Goal: Task Accomplishment & Management: Use online tool/utility

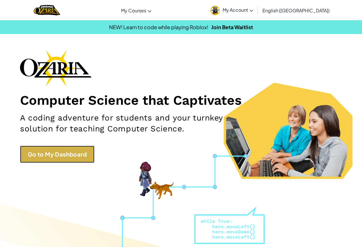
click at [71, 151] on link "Go to My Dashboard" at bounding box center [57, 154] width 74 height 17
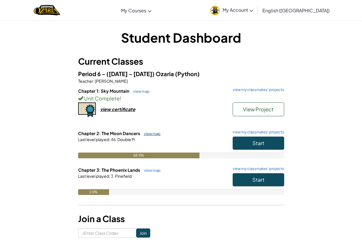
click at [153, 133] on link "view map" at bounding box center [150, 133] width 19 height 5
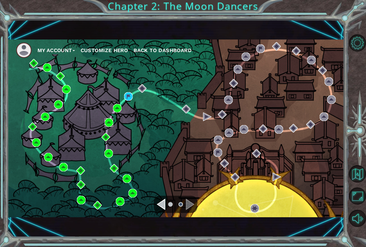
click at [109, 122] on img at bounding box center [109, 122] width 9 height 9
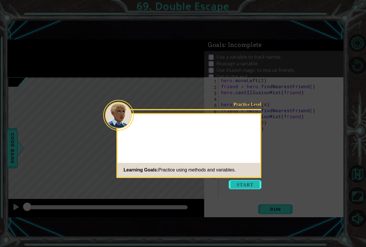
click at [244, 186] on button "Start" at bounding box center [245, 184] width 33 height 9
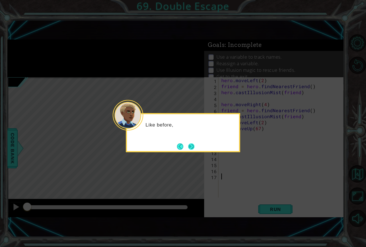
click at [190, 145] on button "Next" at bounding box center [191, 146] width 6 height 6
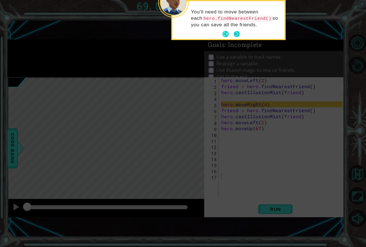
click at [238, 32] on button "Next" at bounding box center [237, 34] width 6 height 6
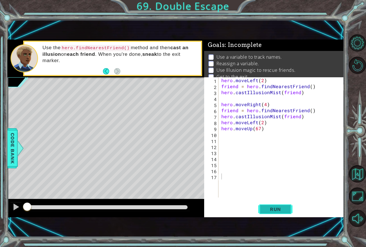
click at [272, 213] on button "Run" at bounding box center [275, 209] width 34 height 14
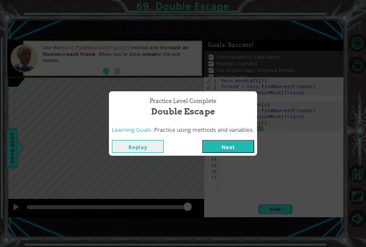
click at [227, 145] on button "Next" at bounding box center [228, 146] width 52 height 13
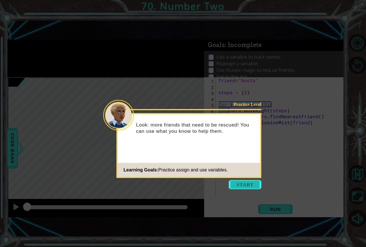
click at [237, 184] on button "Start" at bounding box center [245, 184] width 33 height 9
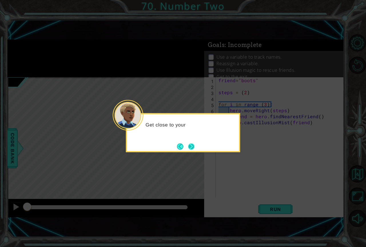
click at [189, 143] on button "Next" at bounding box center [191, 146] width 6 height 6
click at [190, 143] on footer at bounding box center [185, 146] width 17 height 9
click at [190, 143] on button "Next" at bounding box center [191, 146] width 6 height 6
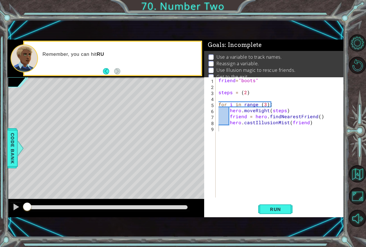
drag, startPoint x: 158, startPoint y: 204, endPoint x: 226, endPoint y: 210, distance: 68.0
click at [226, 210] on div "1 ההההההההההההההההההההההההההההההההההההההההההההההההההההההההההההההההההההההההההההה…" at bounding box center [175, 128] width 337 height 178
drag, startPoint x: 165, startPoint y: 210, endPoint x: 170, endPoint y: 207, distance: 5.7
click at [166, 209] on div at bounding box center [107, 207] width 165 height 8
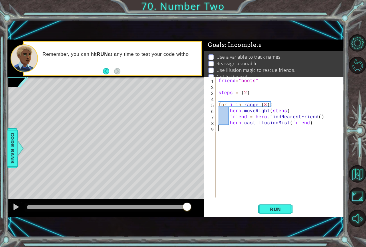
drag, startPoint x: 170, startPoint y: 207, endPoint x: 251, endPoint y: 210, distance: 81.0
click at [250, 210] on div "1 ההההההההההההההההההההההההההההההההההההההההההההההההההההההההההההההההההההההההההההה…" at bounding box center [175, 128] width 337 height 178
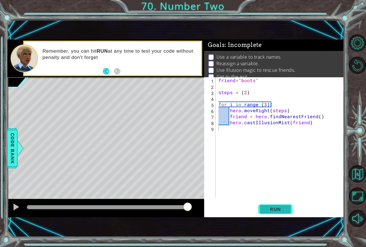
click at [270, 208] on span "Run" at bounding box center [275, 209] width 23 height 6
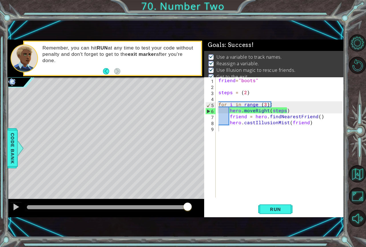
drag, startPoint x: 139, startPoint y: 207, endPoint x: 253, endPoint y: 214, distance: 114.6
click at [253, 214] on body "1 ההההההההההההההההההההההההההההההההההההההההההההההההההההההההההההההההההההההההההההה…" at bounding box center [183, 123] width 366 height 247
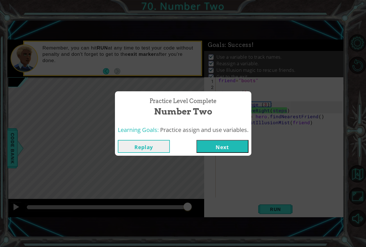
drag, startPoint x: 216, startPoint y: 140, endPoint x: 218, endPoint y: 144, distance: 4.4
click at [218, 144] on button "Next" at bounding box center [222, 146] width 52 height 13
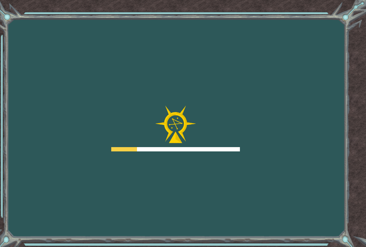
click at [221, 146] on div at bounding box center [175, 128] width 129 height 46
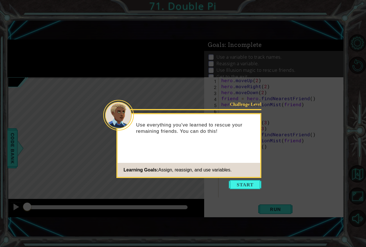
click at [261, 186] on button "Start" at bounding box center [245, 184] width 33 height 9
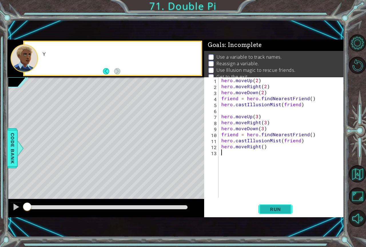
click at [265, 204] on button "Run" at bounding box center [275, 209] width 34 height 14
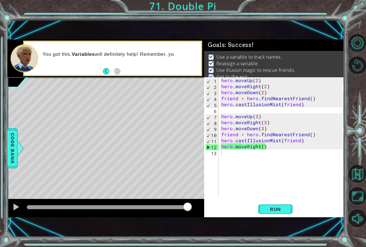
drag, startPoint x: 162, startPoint y: 207, endPoint x: 237, endPoint y: 204, distance: 75.8
click at [237, 204] on body "1 ההההההההההההההההההההההההההההההההההההההההההההההההההההההההההההההההההההההההההההה…" at bounding box center [183, 123] width 366 height 247
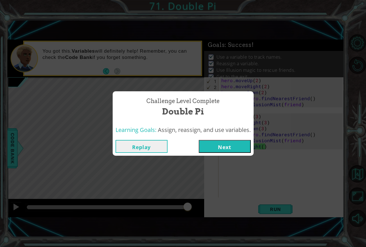
click at [241, 150] on button "Next" at bounding box center [225, 146] width 52 height 13
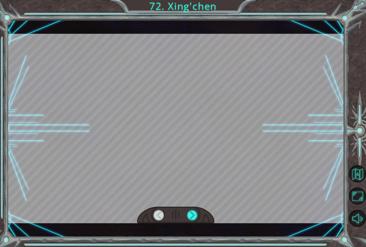
click at [193, 208] on div at bounding box center [175, 214] width 77 height 17
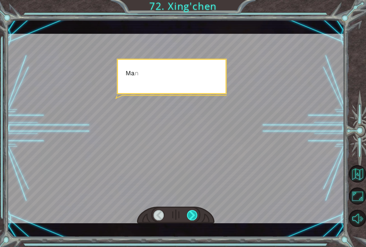
click at [192, 214] on div at bounding box center [192, 215] width 11 height 10
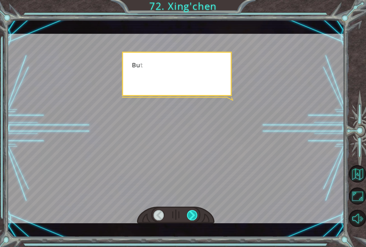
click at [192, 214] on div at bounding box center [192, 215] width 11 height 10
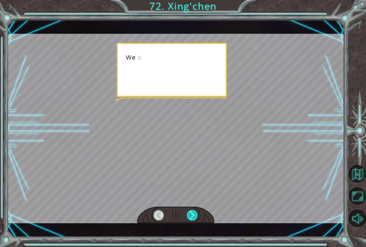
click at [192, 214] on div at bounding box center [192, 215] width 11 height 10
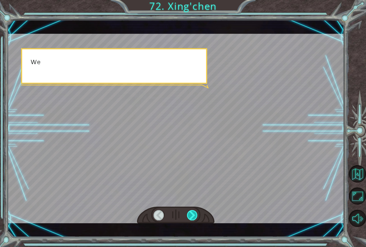
click at [192, 214] on div at bounding box center [192, 215] width 11 height 10
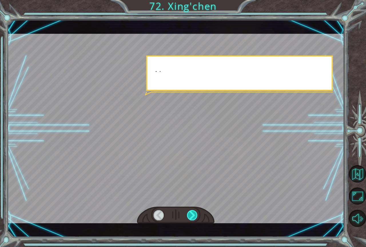
click at [192, 214] on div at bounding box center [192, 215] width 11 height 10
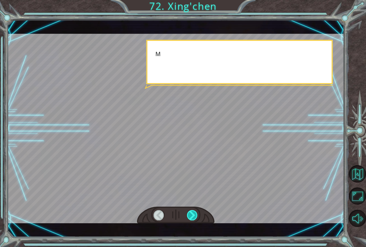
click at [192, 214] on div at bounding box center [192, 215] width 11 height 10
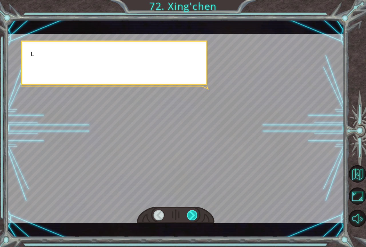
click at [192, 214] on div at bounding box center [192, 215] width 11 height 10
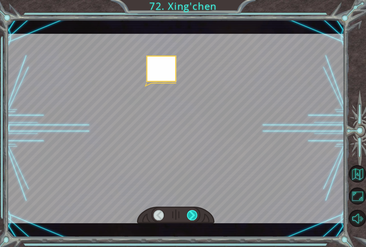
click at [192, 214] on div at bounding box center [192, 215] width 11 height 10
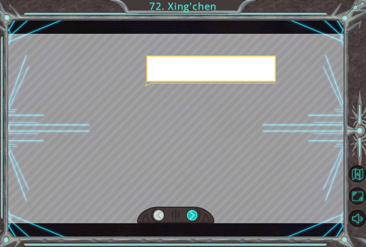
click at [192, 214] on div at bounding box center [192, 215] width 11 height 10
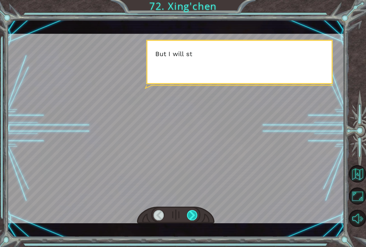
click at [192, 214] on div at bounding box center [192, 215] width 11 height 10
click at [191, 215] on div at bounding box center [192, 215] width 11 height 10
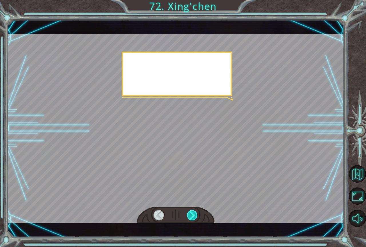
click at [191, 215] on div at bounding box center [192, 215] width 11 height 10
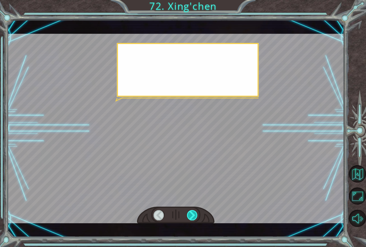
click at [191, 215] on div at bounding box center [192, 215] width 11 height 10
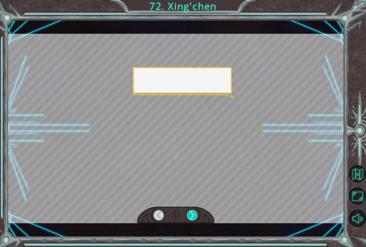
click at [191, 215] on div at bounding box center [192, 215] width 11 height 10
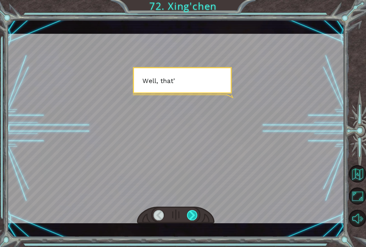
click at [191, 215] on div at bounding box center [192, 215] width 11 height 10
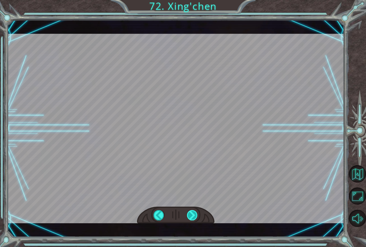
click at [191, 215] on div at bounding box center [192, 215] width 11 height 10
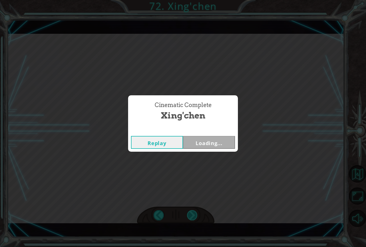
click at [191, 215] on div "Cinematic Complete [PERSON_NAME] Loading..." at bounding box center [183, 123] width 366 height 247
click at [191, 215] on div "Cinematic Complete [PERSON_NAME] Next" at bounding box center [183, 123] width 366 height 247
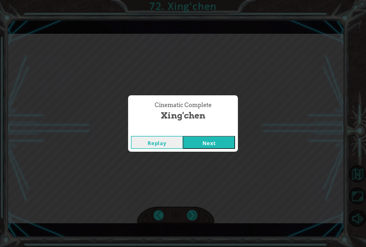
click at [191, 215] on div "Cinematic Complete [PERSON_NAME] Next" at bounding box center [183, 123] width 366 height 247
click at [225, 138] on button "Next" at bounding box center [209, 142] width 52 height 13
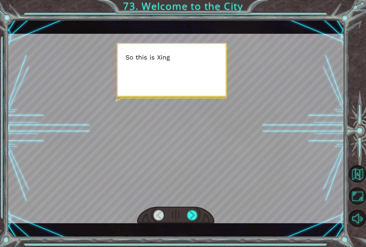
click at [193, 217] on div at bounding box center [192, 215] width 11 height 10
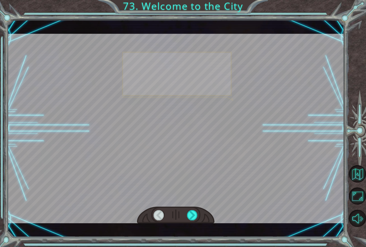
click at [193, 217] on div at bounding box center [192, 215] width 11 height 10
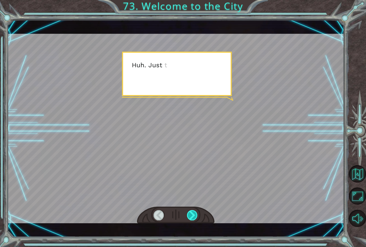
drag, startPoint x: 193, startPoint y: 226, endPoint x: 194, endPoint y: 216, distance: 10.1
click at [194, 216] on div at bounding box center [192, 215] width 11 height 10
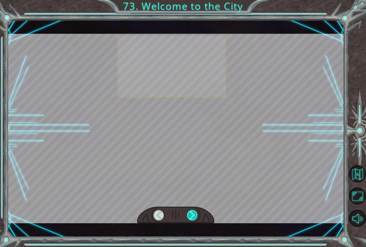
click at [194, 216] on div at bounding box center [192, 215] width 11 height 10
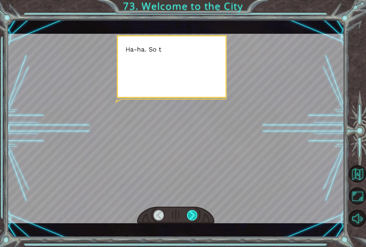
click at [194, 216] on div at bounding box center [192, 215] width 11 height 10
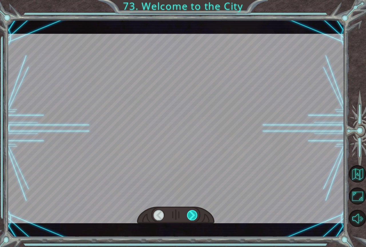
click at [194, 216] on div at bounding box center [192, 215] width 11 height 10
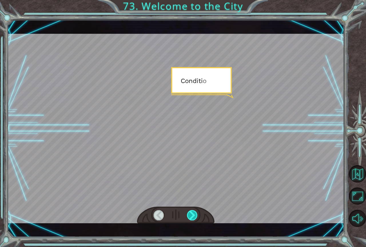
click at [194, 216] on div at bounding box center [192, 215] width 11 height 10
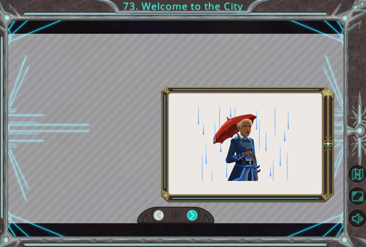
click at [194, 216] on div at bounding box center [192, 215] width 11 height 10
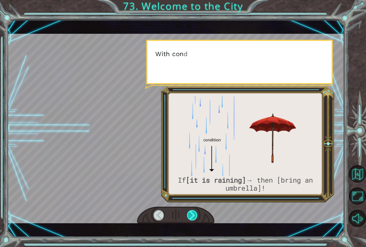
click at [194, 216] on div at bounding box center [192, 215] width 11 height 10
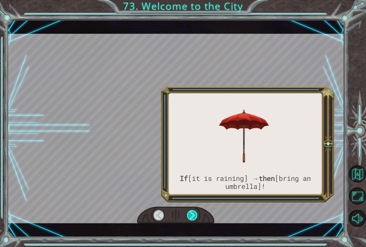
click at [194, 216] on div at bounding box center [192, 215] width 11 height 10
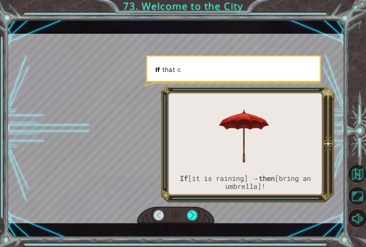
click at [183, 246] on html "If [it is raining] → then [bring an umbrella]! S o t h i s i s X i n g ’ c h e …" at bounding box center [183, 123] width 366 height 247
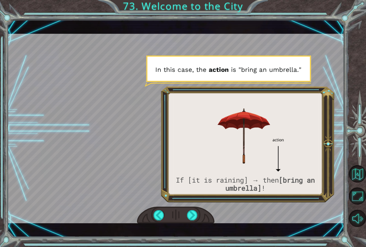
click at [198, 214] on div at bounding box center [175, 214] width 77 height 17
click at [193, 218] on div at bounding box center [192, 215] width 11 height 10
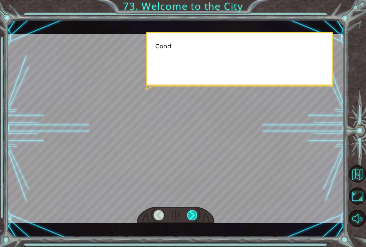
click at [193, 218] on div at bounding box center [192, 215] width 11 height 10
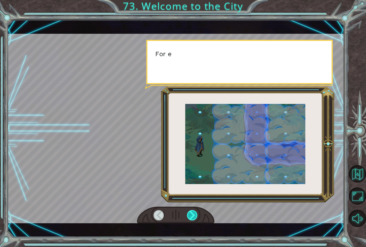
click at [193, 218] on div at bounding box center [192, 215] width 11 height 10
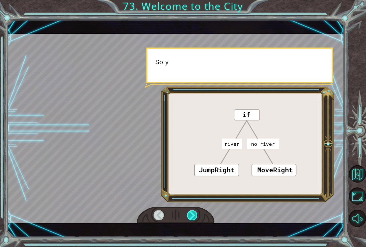
click at [193, 218] on div at bounding box center [192, 215] width 11 height 10
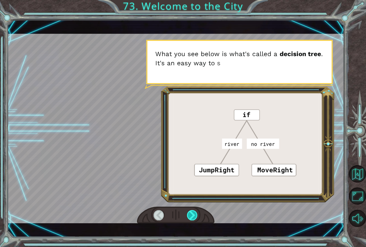
click at [193, 219] on div at bounding box center [192, 215] width 11 height 10
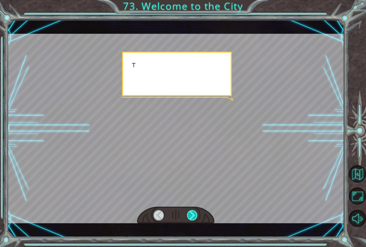
click at [192, 216] on div at bounding box center [192, 215] width 11 height 10
click at [193, 216] on div at bounding box center [192, 215] width 11 height 10
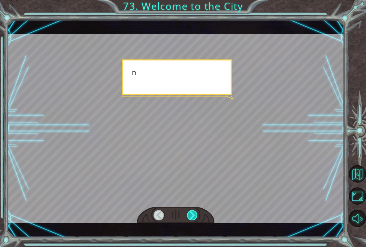
click at [194, 216] on div at bounding box center [192, 215] width 11 height 10
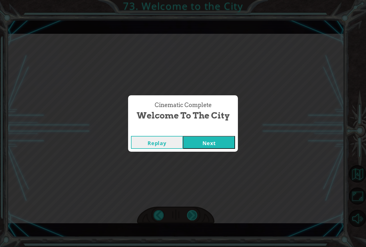
click at [194, 0] on div "S o t h i s i s X i n g ’ c h e n ! I ’ v e a l w a y s w a n t e d t o c o m e…" at bounding box center [183, 0] width 366 height 0
click at [205, 142] on button "Next" at bounding box center [209, 142] width 52 height 13
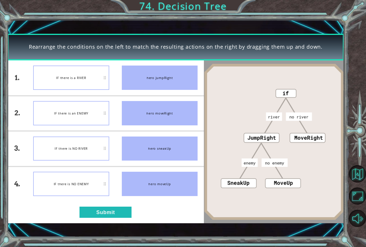
click at [94, 72] on div "IF there is a RIVER" at bounding box center [71, 77] width 76 height 24
click at [159, 87] on div "hero jumpRight" at bounding box center [160, 77] width 76 height 24
click at [102, 213] on button "Submit" at bounding box center [105, 211] width 52 height 11
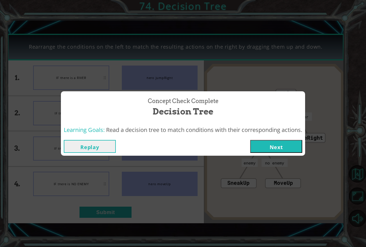
click at [298, 151] on button "Next" at bounding box center [276, 146] width 52 height 13
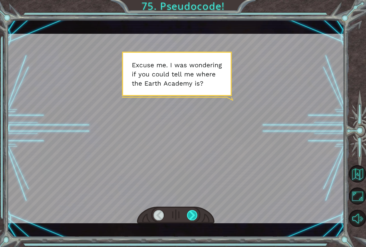
click at [192, 211] on div at bounding box center [192, 215] width 11 height 10
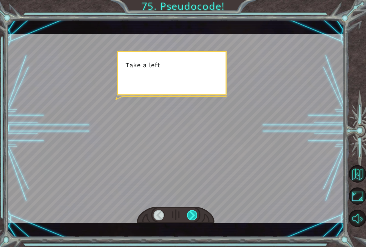
click at [192, 211] on div at bounding box center [192, 215] width 11 height 10
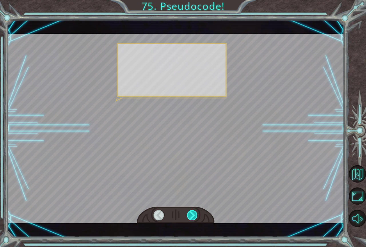
click at [192, 211] on div at bounding box center [192, 215] width 11 height 10
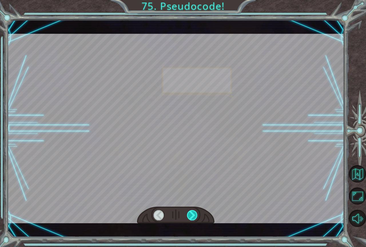
click at [192, 211] on div at bounding box center [192, 215] width 11 height 10
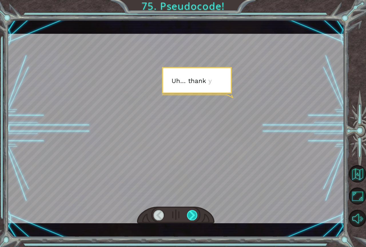
click at [192, 211] on div at bounding box center [192, 215] width 11 height 10
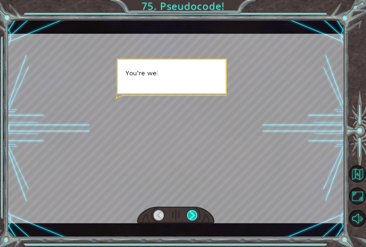
click at [192, 211] on div at bounding box center [192, 215] width 11 height 10
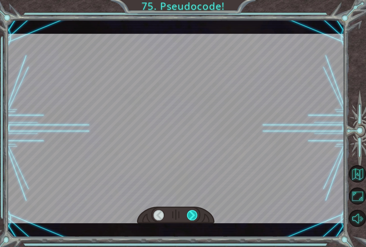
click at [192, 211] on div at bounding box center [192, 215] width 11 height 10
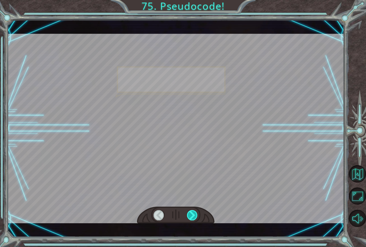
click at [192, 211] on div at bounding box center [192, 215] width 11 height 10
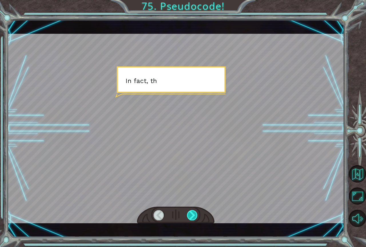
click at [192, 211] on div at bounding box center [192, 215] width 11 height 10
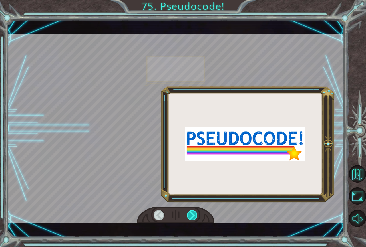
click at [192, 211] on div at bounding box center [192, 215] width 11 height 10
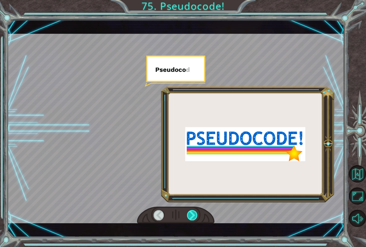
click at [192, 211] on div at bounding box center [192, 215] width 11 height 10
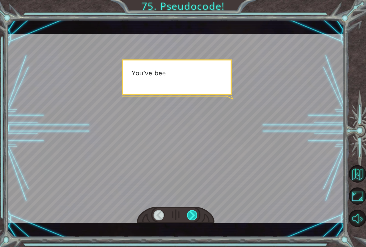
click at [192, 211] on div at bounding box center [192, 215] width 11 height 10
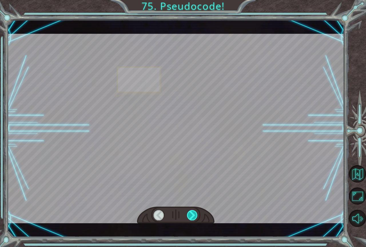
click at [192, 211] on div at bounding box center [192, 215] width 11 height 10
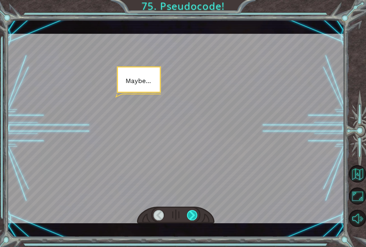
click at [192, 211] on div at bounding box center [192, 215] width 11 height 10
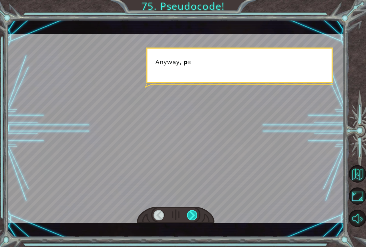
click at [192, 211] on div at bounding box center [192, 215] width 11 height 10
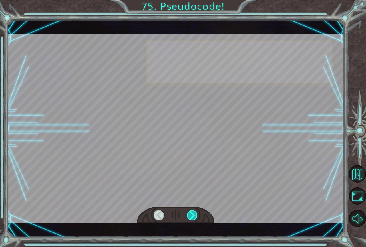
click at [192, 211] on div at bounding box center [192, 215] width 11 height 10
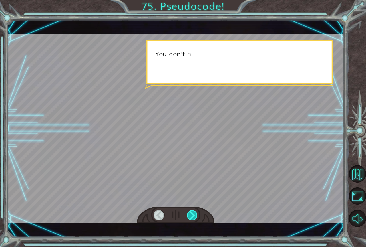
click at [192, 211] on div at bounding box center [192, 215] width 11 height 10
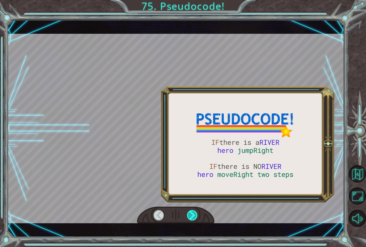
click at [192, 211] on div at bounding box center [192, 215] width 11 height 10
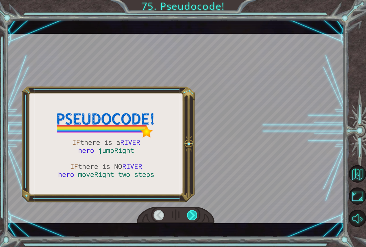
click at [192, 211] on div at bounding box center [192, 215] width 11 height 10
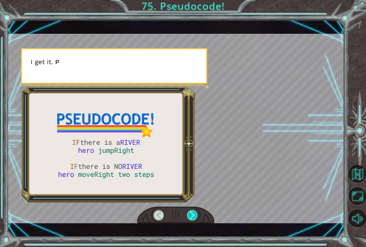
click at [192, 211] on div at bounding box center [192, 215] width 11 height 10
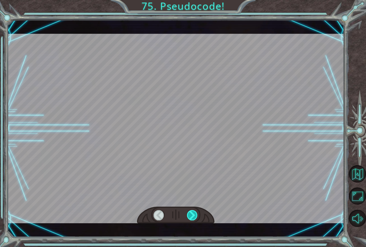
click at [192, 211] on div at bounding box center [192, 215] width 11 height 10
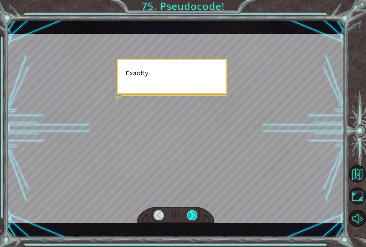
click at [192, 211] on div at bounding box center [192, 215] width 11 height 10
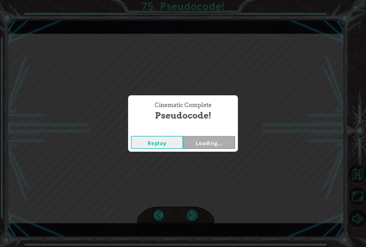
click at [192, 211] on div "Cinematic Complete Pseudocode! Replay Loading..." at bounding box center [183, 123] width 366 height 247
click at [206, 142] on button "Next" at bounding box center [209, 142] width 52 height 13
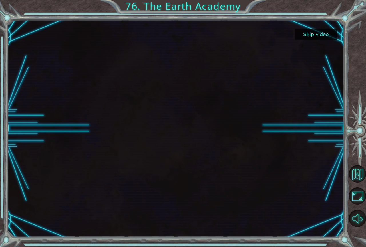
click at [311, 35] on button "Skip video" at bounding box center [315, 34] width 43 height 11
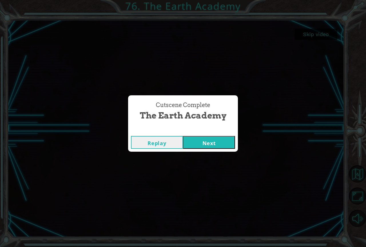
click at [224, 140] on button "Next" at bounding box center [209, 142] width 52 height 13
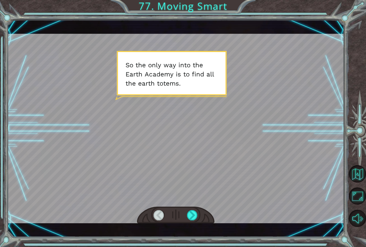
click at [203, 209] on div at bounding box center [175, 214] width 77 height 17
click at [195, 216] on div at bounding box center [192, 215] width 11 height 10
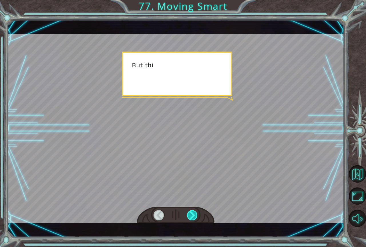
click at [195, 216] on div at bounding box center [192, 215] width 11 height 10
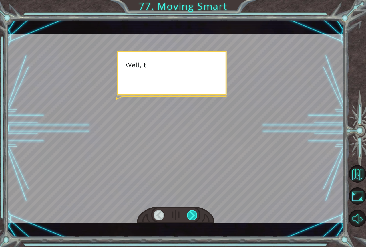
click at [195, 216] on div at bounding box center [192, 215] width 11 height 10
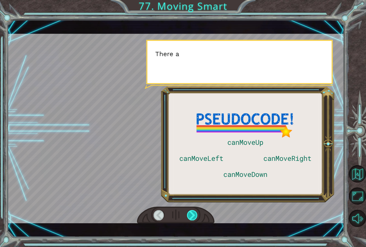
click at [195, 216] on div at bounding box center [192, 215] width 11 height 10
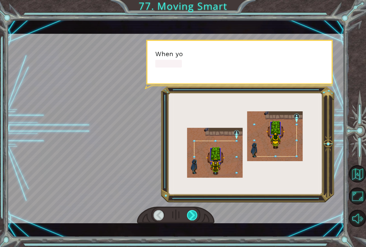
click at [195, 216] on div at bounding box center [192, 215] width 11 height 10
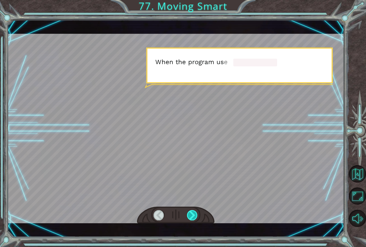
click at [195, 216] on div at bounding box center [192, 215] width 11 height 10
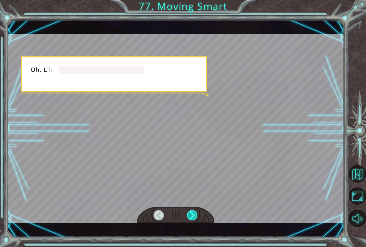
click at [195, 216] on div at bounding box center [192, 215] width 11 height 10
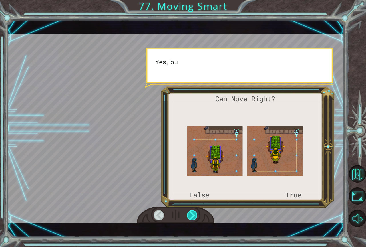
click at [195, 216] on div at bounding box center [192, 215] width 11 height 10
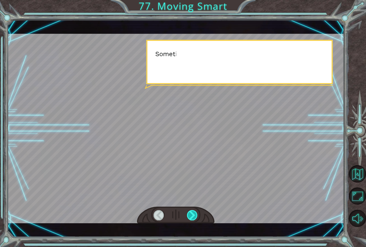
click at [195, 216] on div at bounding box center [192, 215] width 11 height 10
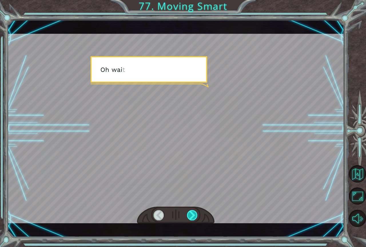
click at [195, 216] on div at bounding box center [192, 215] width 11 height 10
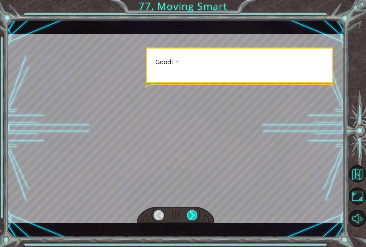
click at [195, 216] on div at bounding box center [192, 215] width 11 height 10
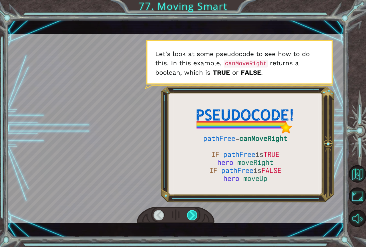
click at [195, 216] on div at bounding box center [192, 215] width 11 height 10
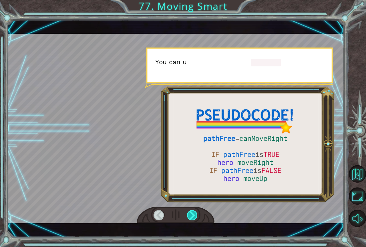
click at [195, 216] on div at bounding box center [192, 215] width 11 height 10
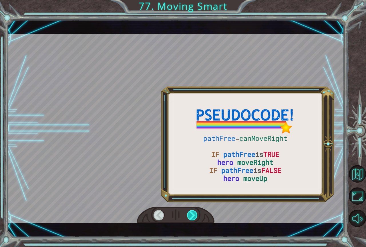
click at [195, 216] on div at bounding box center [192, 215] width 11 height 10
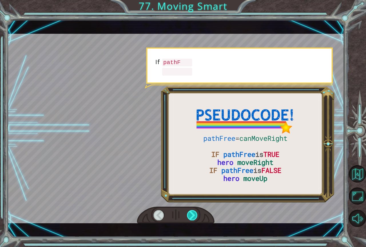
click at [195, 216] on div at bounding box center [192, 215] width 11 height 10
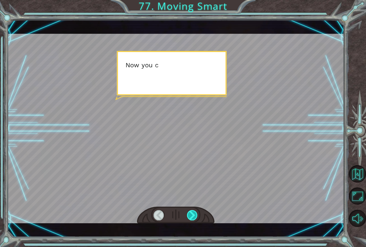
click at [195, 216] on div at bounding box center [192, 215] width 11 height 10
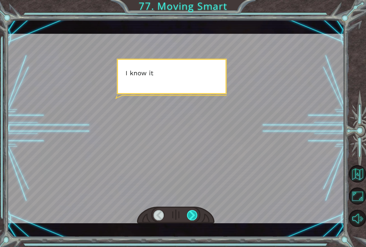
click at [195, 216] on div at bounding box center [192, 215] width 11 height 10
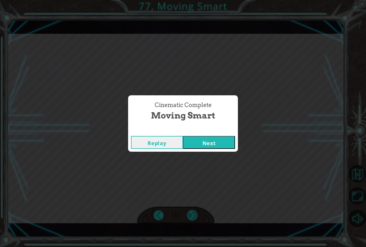
click at [195, 216] on div "Cinematic Complete Moving Smart Replay Next" at bounding box center [183, 123] width 366 height 247
click at [209, 144] on button "Next" at bounding box center [209, 142] width 52 height 13
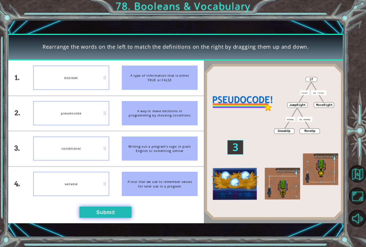
click at [101, 208] on button "Submit" at bounding box center [105, 211] width 52 height 11
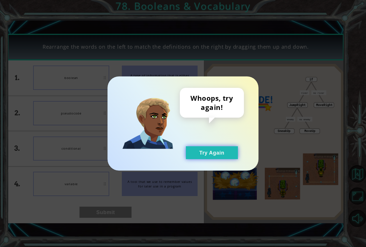
click at [192, 150] on button "Try Again" at bounding box center [212, 152] width 52 height 13
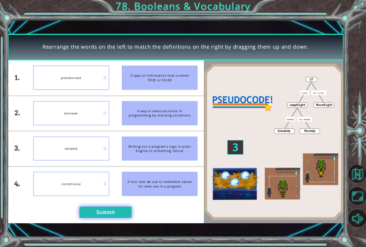
click at [97, 209] on button "Submit" at bounding box center [105, 211] width 52 height 11
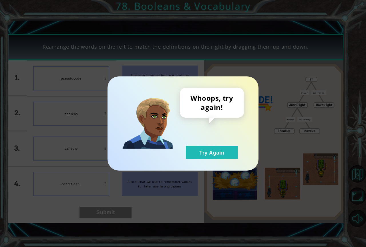
click at [228, 145] on div "Whoops, try again! Try Again" at bounding box center [212, 123] width 64 height 71
click at [223, 152] on button "Try Again" at bounding box center [212, 152] width 52 height 13
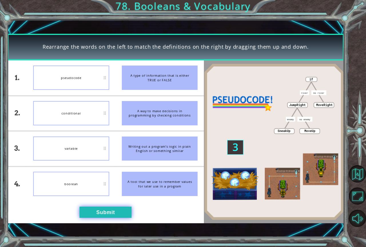
click at [101, 209] on button "Submit" at bounding box center [105, 211] width 52 height 11
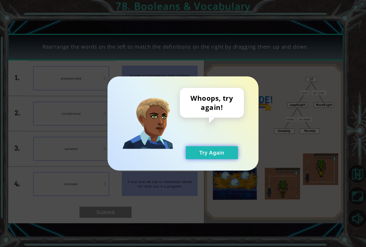
click at [198, 150] on button "Try Again" at bounding box center [212, 152] width 52 height 13
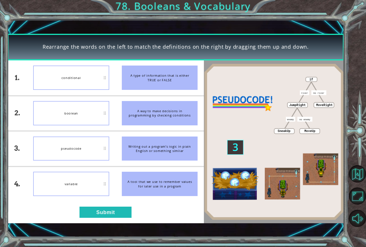
click at [96, 205] on div "1. 2. 3. 4. conditional boolean pseudocode variable A type of information that …" at bounding box center [105, 141] width 197 height 163
click at [96, 210] on button "Submit" at bounding box center [105, 211] width 52 height 11
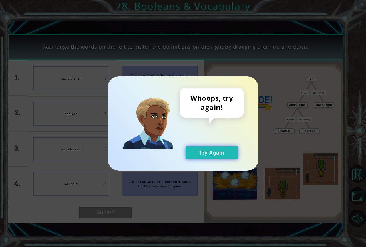
click at [203, 152] on button "Try Again" at bounding box center [212, 152] width 52 height 13
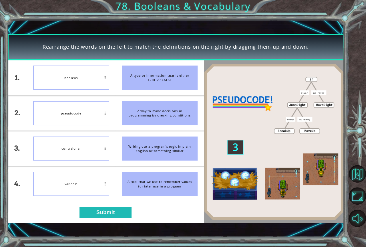
click at [93, 202] on div "1. 2. 3. 4. boolean pseudocode conditional variable A type of information that …" at bounding box center [105, 141] width 197 height 163
click at [93, 211] on button "Submit" at bounding box center [105, 211] width 52 height 11
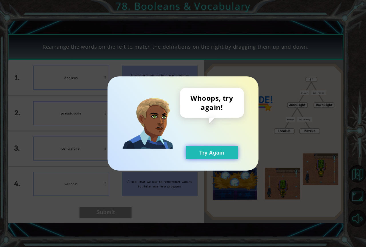
click at [197, 148] on button "Try Again" at bounding box center [212, 152] width 52 height 13
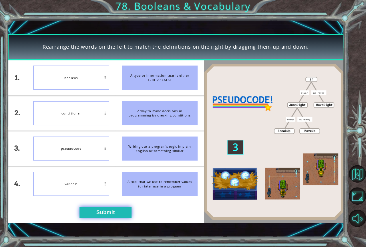
click at [97, 211] on button "Submit" at bounding box center [105, 211] width 52 height 11
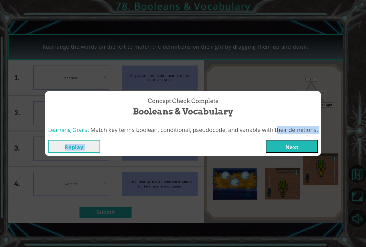
drag, startPoint x: 278, startPoint y: 138, endPoint x: 287, endPoint y: 153, distance: 17.2
click at [280, 143] on div "Concept Check Complete Booleans & Vocabulary Learning Goals: Match key terms bo…" at bounding box center [183, 123] width 276 height 64
click at [288, 156] on div "Concept Check Complete Booleans & Vocabulary Learning Goals: Match key terms bo…" at bounding box center [183, 123] width 366 height 247
click at [287, 149] on button "Next" at bounding box center [292, 146] width 52 height 13
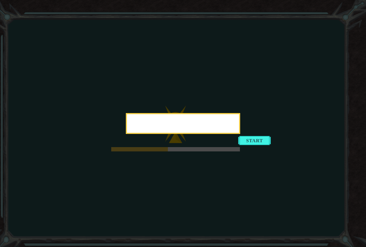
click at [240, 134] on div at bounding box center [183, 123] width 114 height 21
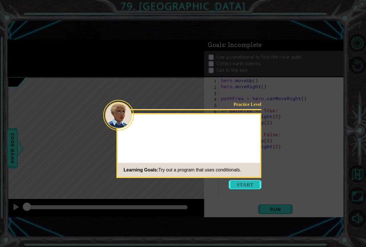
click at [250, 181] on button "Start" at bounding box center [245, 184] width 33 height 9
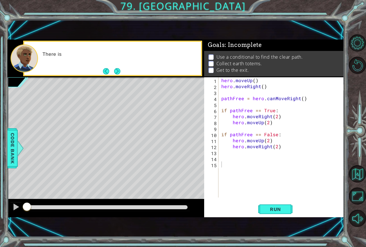
click at [266, 200] on div "1 2 3 4 5 6 7 8 9 10 11 12 13 14 15 hero . moveUp ( ) hero . moveRight ( ) path…" at bounding box center [274, 147] width 140 height 140
drag, startPoint x: 267, startPoint y: 202, endPoint x: 276, endPoint y: 205, distance: 9.6
click at [272, 204] on button "Run" at bounding box center [275, 209] width 34 height 14
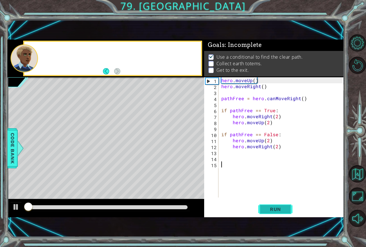
scroll to position [3, 0]
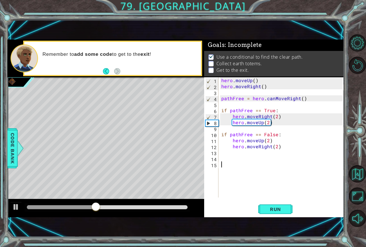
click at [228, 166] on div "hero . moveUp ( ) hero . moveRight ( ) pathFree = hero . canMoveRight ( ) if pa…" at bounding box center [282, 143] width 125 height 132
click at [284, 206] on span "Run" at bounding box center [275, 209] width 23 height 6
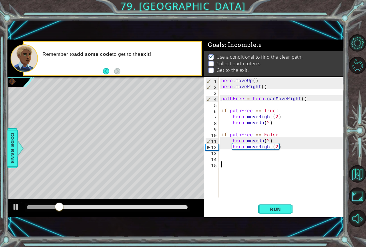
click at [274, 128] on div "hero . moveUp ( ) hero . moveRight ( ) pathFree = hero . canMoveRight ( ) if pa…" at bounding box center [282, 143] width 125 height 132
click at [274, 127] on div "hero . moveUp ( ) hero . moveRight ( ) pathFree = hero . canMoveRight ( ) if pa…" at bounding box center [282, 143] width 125 height 132
drag, startPoint x: 287, startPoint y: 154, endPoint x: 283, endPoint y: 150, distance: 6.3
click at [286, 154] on div "hero . moveUp ( ) hero . moveRight ( ) pathFree = hero . canMoveRight ( ) if pa…" at bounding box center [282, 143] width 125 height 132
click at [283, 150] on div "hero . moveUp ( ) hero . moveRight ( ) pathFree = hero . canMoveRight ( ) if pa…" at bounding box center [282, 143] width 125 height 132
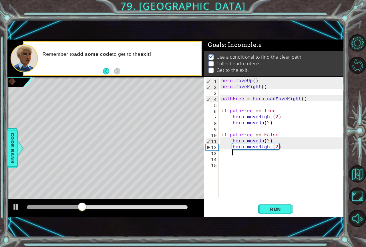
scroll to position [0, 1]
type textarea "h"
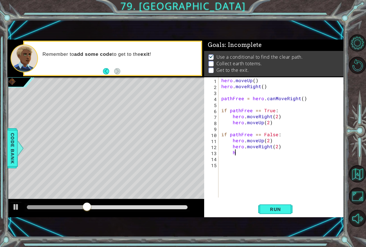
scroll to position [0, 0]
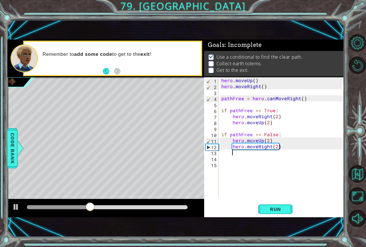
click at [283, 150] on div "hero . moveUp ( ) hero . moveRight ( ) pathFree = hero . canMoveRight ( ) if pa…" at bounding box center [282, 143] width 125 height 132
drag, startPoint x: 284, startPoint y: 141, endPoint x: 284, endPoint y: 146, distance: 4.9
click at [284, 144] on div "hero . moveUp ( ) hero . moveRight ( ) pathFree = hero . canMoveRight ( ) if pa…" at bounding box center [282, 143] width 125 height 132
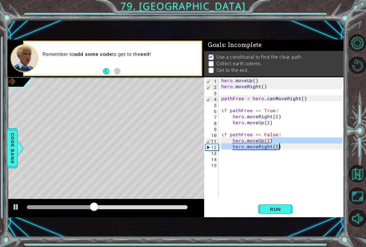
click at [285, 148] on div "hero . moveUp ( ) hero . moveRight ( ) pathFree = hero . canMoveRight ( ) if pa…" at bounding box center [282, 143] width 125 height 132
type textarea "hero.moveRight(2)"
click at [285, 148] on div "hero . moveUp ( ) hero . moveRight ( ) pathFree = hero . canMoveRight ( ) if pa…" at bounding box center [282, 143] width 125 height 132
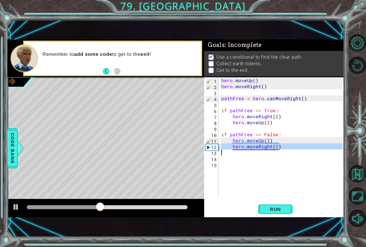
scroll to position [0, 0]
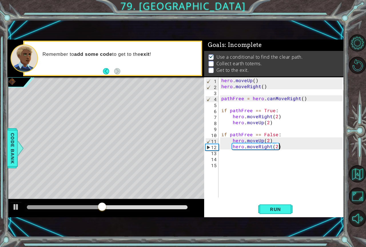
click at [285, 148] on div "hero . moveUp ( ) hero . moveRight ( ) pathFree = hero . canMoveRight ( ) if pa…" at bounding box center [282, 143] width 125 height 132
type textarea "hero.moveRight(2)"
type textarea "hero.jumpRight()"
drag, startPoint x: 292, startPoint y: 215, endPoint x: 285, endPoint y: 208, distance: 9.7
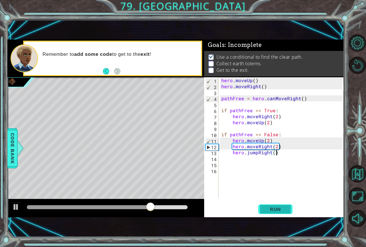
click at [292, 214] on button "Run" at bounding box center [275, 209] width 34 height 14
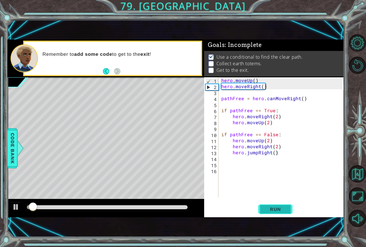
click at [290, 212] on button "Run" at bounding box center [275, 209] width 34 height 14
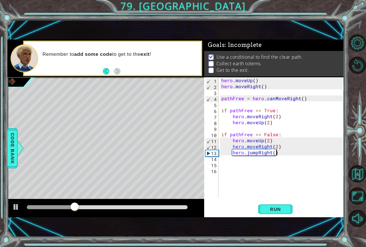
click at [282, 155] on div "hero . moveUp ( ) hero . moveRight ( ) pathFree = hero . canMoveRight ( ) if pa…" at bounding box center [282, 143] width 125 height 132
type textarea "hero.moveRight()"
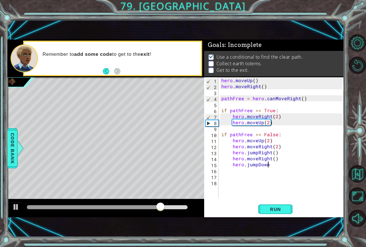
type textarea "hero.jumpDown()"
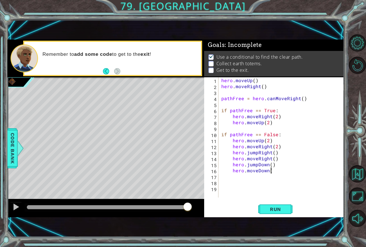
scroll to position [0, 3]
type textarea "hero.moveDown()"
click at [284, 211] on span "Run" at bounding box center [275, 209] width 23 height 6
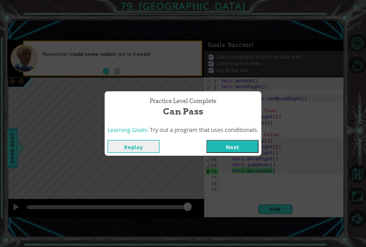
drag, startPoint x: 134, startPoint y: 206, endPoint x: 250, endPoint y: 214, distance: 117.0
click at [243, 212] on body "1 ההההההההההההההההההההההההההההההההההההההההההההההההההההההההההההההההההההההההההההה…" at bounding box center [183, 123] width 366 height 247
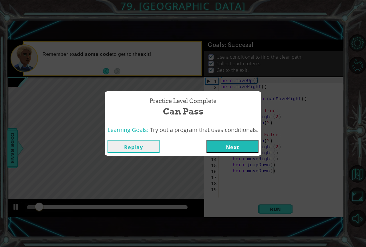
click at [244, 142] on button "Next" at bounding box center [232, 146] width 52 height 13
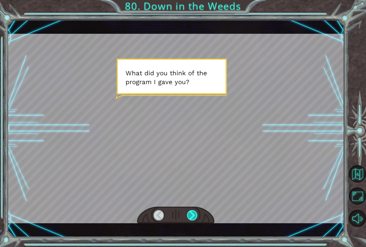
click at [196, 215] on div at bounding box center [192, 215] width 11 height 10
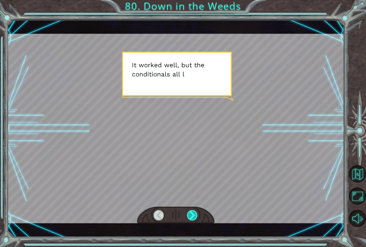
click at [196, 215] on div at bounding box center [192, 215] width 11 height 10
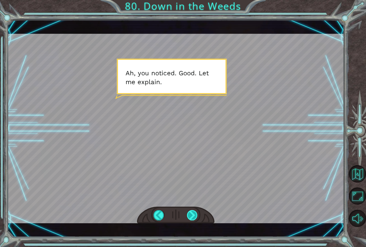
click at [196, 215] on div at bounding box center [192, 215] width 11 height 10
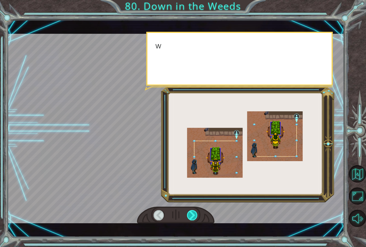
click at [196, 215] on div at bounding box center [192, 215] width 11 height 10
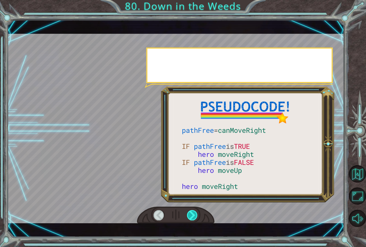
click at [196, 215] on div at bounding box center [192, 215] width 11 height 10
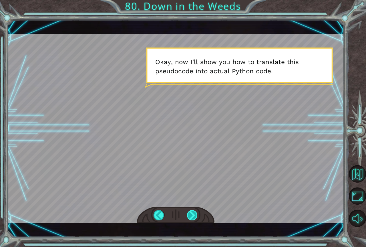
click at [196, 215] on div at bounding box center [192, 215] width 11 height 10
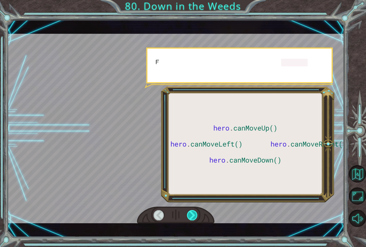
click at [196, 215] on div at bounding box center [192, 215] width 11 height 10
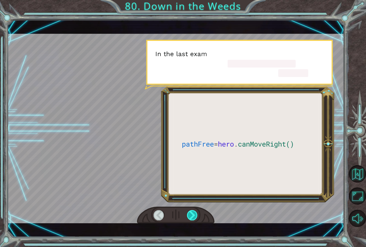
click at [196, 215] on div at bounding box center [192, 215] width 11 height 10
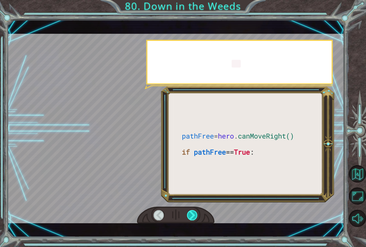
click at [196, 215] on div at bounding box center [192, 215] width 11 height 10
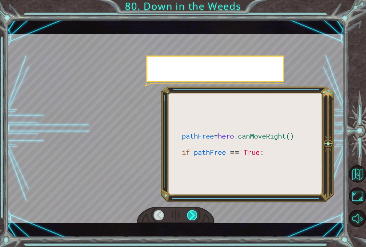
click at [196, 215] on div at bounding box center [192, 215] width 11 height 10
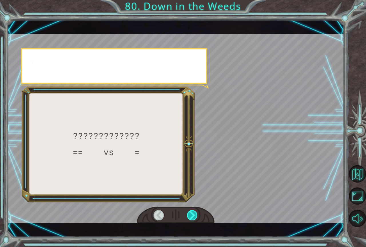
click at [196, 215] on div at bounding box center [192, 215] width 11 height 10
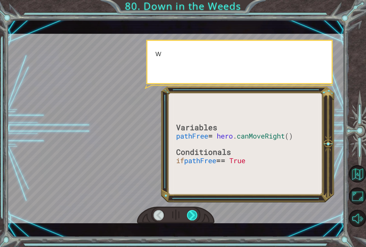
click at [196, 215] on div at bounding box center [192, 215] width 11 height 10
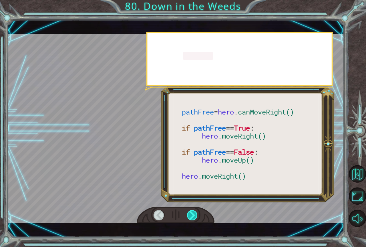
click at [196, 215] on div at bounding box center [192, 215] width 11 height 10
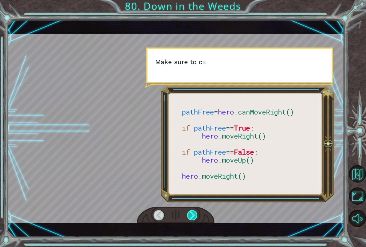
click at [196, 215] on div at bounding box center [192, 215] width 11 height 10
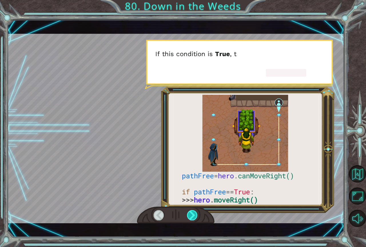
click at [196, 215] on div at bounding box center [192, 215] width 11 height 10
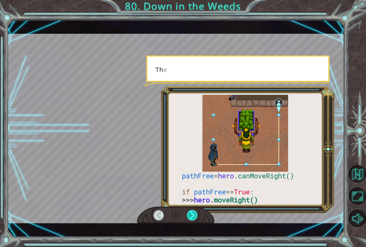
click at [196, 215] on div at bounding box center [192, 215] width 11 height 10
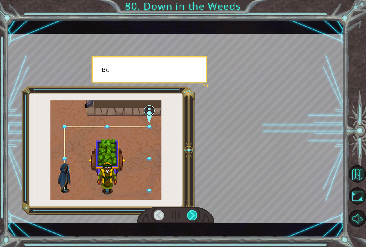
click at [196, 215] on div at bounding box center [192, 215] width 11 height 10
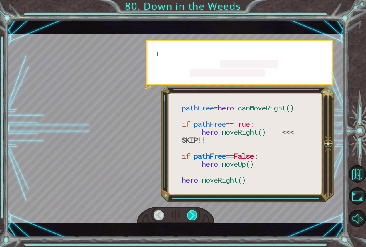
click at [196, 215] on div at bounding box center [192, 215] width 11 height 10
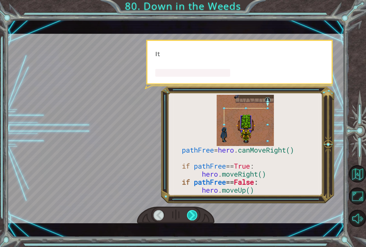
click at [196, 215] on div at bounding box center [192, 215] width 11 height 10
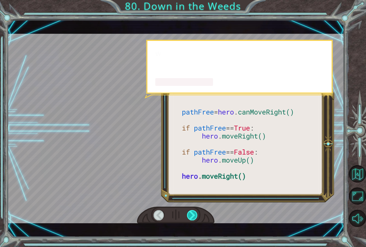
click at [196, 215] on div at bounding box center [192, 215] width 11 height 10
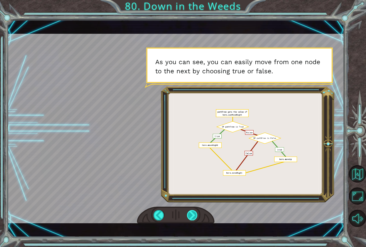
click at [197, 217] on div at bounding box center [192, 215] width 11 height 10
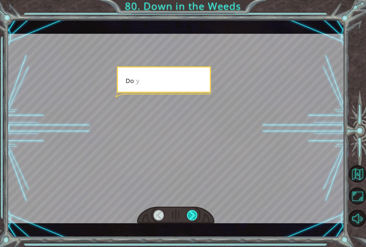
click at [197, 217] on div at bounding box center [192, 215] width 11 height 10
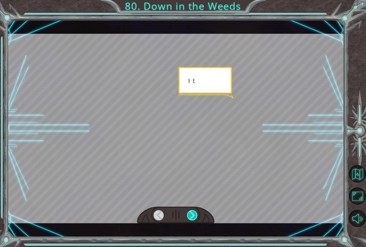
click at [197, 217] on div at bounding box center [192, 215] width 11 height 10
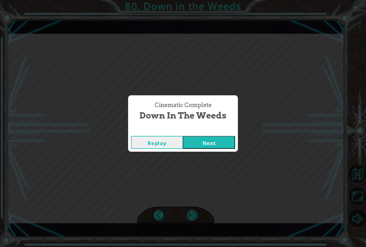
click at [197, 0] on div "W h a t d i d y o u t h i n k o f t h e p r [PERSON_NAME] I g a v e y o u ? I t…" at bounding box center [183, 0] width 366 height 0
click at [190, 139] on button "Next" at bounding box center [209, 142] width 52 height 13
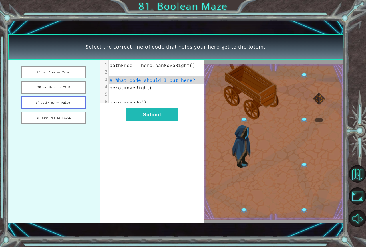
drag, startPoint x: 71, startPoint y: 99, endPoint x: 78, endPoint y: 106, distance: 10.1
click at [71, 99] on button "if pathFree == False:" at bounding box center [53, 102] width 65 height 12
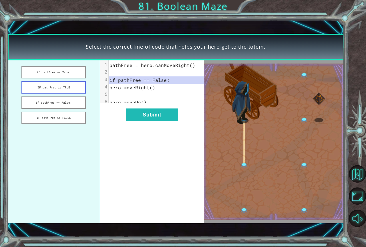
click at [71, 91] on button "IF pathFree is TRUE" at bounding box center [53, 87] width 65 height 12
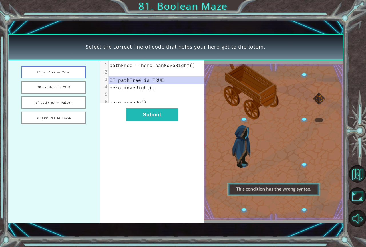
click at [70, 77] on button "if pathFree == True:" at bounding box center [53, 72] width 65 height 12
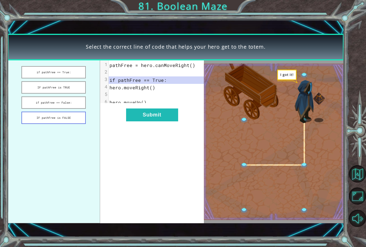
click at [70, 111] on button "IF pathFree is FALSE" at bounding box center [53, 117] width 65 height 12
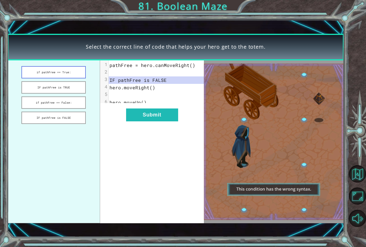
click at [62, 78] on button "if pathFree == True:" at bounding box center [53, 72] width 65 height 12
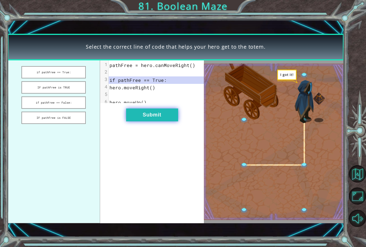
click at [140, 121] on button "Submit" at bounding box center [152, 114] width 52 height 13
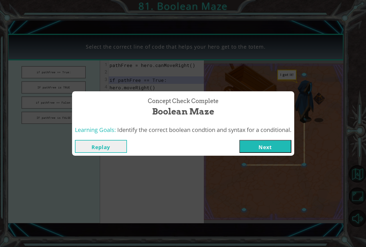
click at [268, 148] on button "Next" at bounding box center [265, 146] width 52 height 13
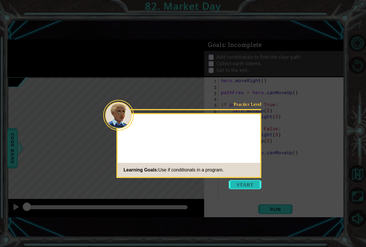
click at [241, 189] on button "Start" at bounding box center [245, 184] width 33 height 9
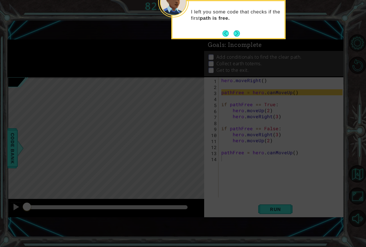
click at [253, 37] on div "I left you some code that checks if the first path is free." at bounding box center [228, 19] width 114 height 39
click at [240, 33] on button "Next" at bounding box center [237, 33] width 6 height 6
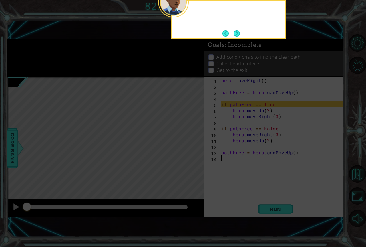
click at [240, 33] on div at bounding box center [228, 19] width 114 height 39
click at [240, 33] on button "Next" at bounding box center [237, 33] width 6 height 6
click at [240, 33] on div at bounding box center [228, 19] width 114 height 39
click at [240, 33] on button "Next" at bounding box center [237, 33] width 6 height 6
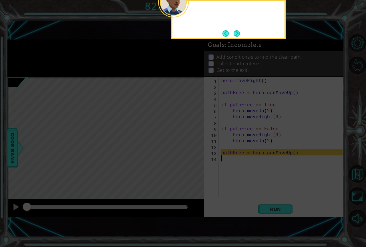
click at [240, 33] on div at bounding box center [228, 19] width 114 height 39
click at [240, 33] on button "Next" at bounding box center [237, 33] width 6 height 6
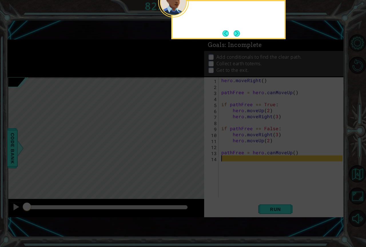
click at [240, 33] on div at bounding box center [228, 19] width 114 height 39
click at [240, 33] on button "Next" at bounding box center [237, 33] width 6 height 6
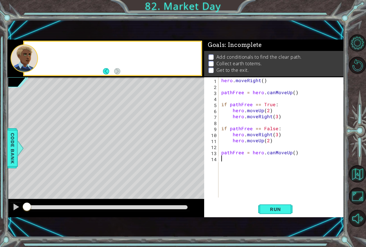
click at [240, 33] on div "1 ההההההההההההההההההההההההההההההההההההההההההההההההההההההההההההההההההההההההההההה…" at bounding box center [175, 128] width 337 height 217
click at [290, 219] on div "1 ההההההההההההההההההההההההההההההההההההההההההההההההההההההההההההההההההההההההההההה…" at bounding box center [175, 128] width 337 height 217
click at [293, 215] on div "Run" at bounding box center [276, 209] width 140 height 14
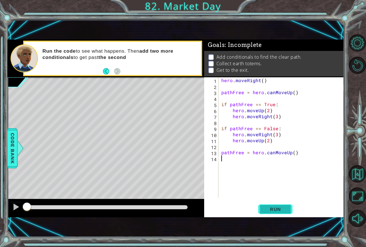
click at [285, 210] on span "Run" at bounding box center [275, 209] width 23 height 6
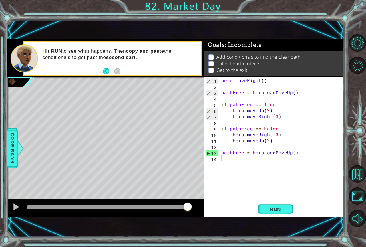
click at [272, 201] on div "1 2 3 4 5 6 7 8 9 10 11 12 13 14 hero . moveRight ( ) pathFree = hero . canMove…" at bounding box center [274, 147] width 140 height 140
click at [271, 206] on span "Run" at bounding box center [275, 209] width 23 height 6
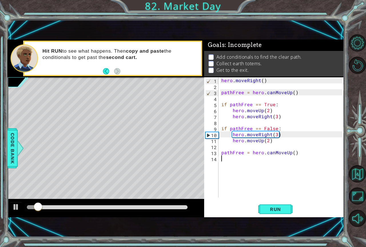
click at [270, 142] on div "hero . moveRight ( ) pathFree = hero . canMoveUp ( ) if pathFree == True : hero…" at bounding box center [282, 143] width 125 height 132
type textarea "hero.moveUp(2)"
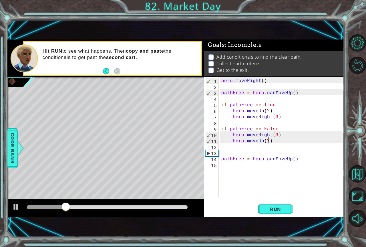
click at [268, 141] on div "hero . moveRight ( ) pathFree = hero . canMoveUp ( ) if pathFree == True : hero…" at bounding box center [282, 143] width 125 height 132
type textarea "hero.moveUp(4)"
click at [273, 209] on span "Run" at bounding box center [275, 209] width 23 height 6
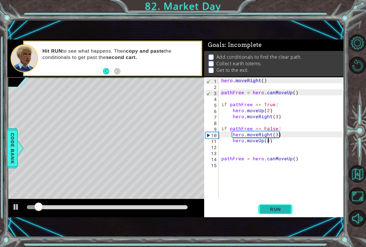
drag, startPoint x: 267, startPoint y: 202, endPoint x: 268, endPoint y: 206, distance: 4.4
click at [267, 203] on div "hero.moveUp(4) 1 2 3 4 5 6 7 8 9 10 11 12 13 14 15 hero . moveRight ( ) pathFre…" at bounding box center [274, 147] width 140 height 140
click at [269, 206] on span "Run" at bounding box center [275, 209] width 23 height 6
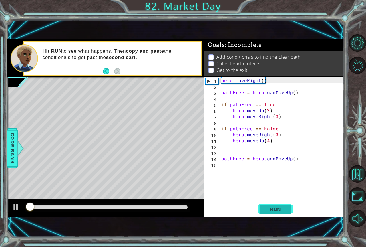
click at [269, 206] on span "Run" at bounding box center [275, 209] width 23 height 6
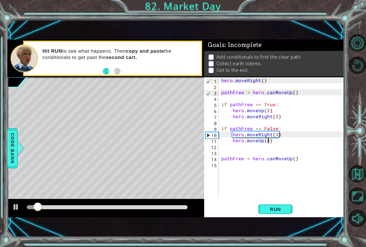
click at [277, 144] on div "hero . moveRight ( ) pathFree = hero . canMoveUp ( ) if pathFree == True : hero…" at bounding box center [282, 143] width 125 height 132
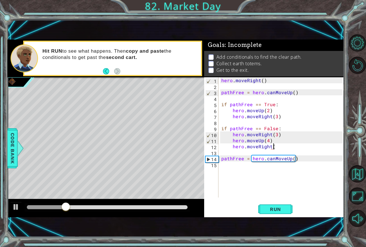
scroll to position [0, 3]
click at [271, 205] on button "Run" at bounding box center [275, 209] width 34 height 14
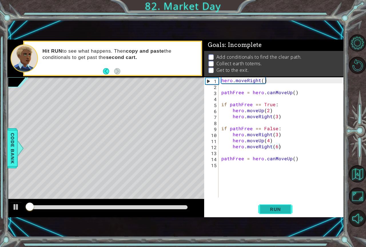
click at [268, 206] on span "Run" at bounding box center [275, 209] width 23 height 6
click at [266, 209] on span "Run" at bounding box center [275, 209] width 23 height 6
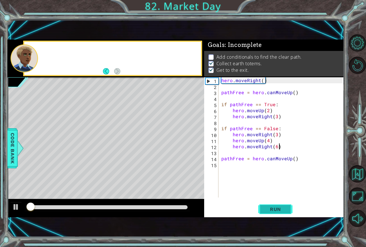
scroll to position [3, 0]
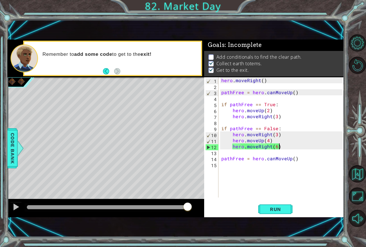
drag, startPoint x: 154, startPoint y: 205, endPoint x: 238, endPoint y: 198, distance: 85.2
click at [235, 198] on div "1 ההההההההההההההההההההההההההההההההההההההההההההההההההההההההההההההההההההההההההההה…" at bounding box center [175, 128] width 337 height 178
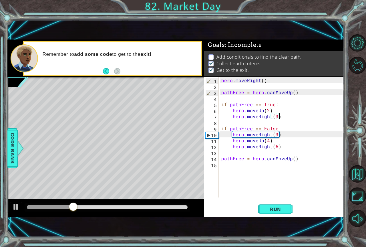
click at [280, 115] on div "hero . moveRight ( ) pathFree = hero . canMoveUp ( ) if pathFree == True : hero…" at bounding box center [282, 143] width 125 height 132
type textarea "hero.moveRight(3)"
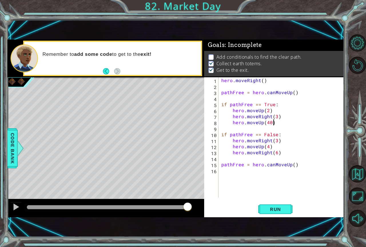
scroll to position [0, 3]
click at [284, 202] on div "hero.moveUp(40) 1 2 3 4 5 6 7 8 9 10 11 12 13 14 15 16 hero . moveRight ( ) pat…" at bounding box center [274, 147] width 140 height 140
click at [281, 211] on span "Run" at bounding box center [275, 209] width 23 height 6
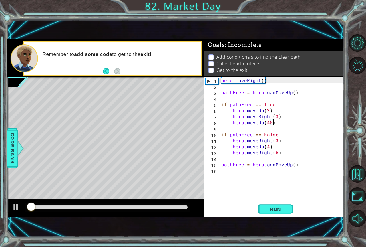
click at [267, 201] on div "hero.moveUp(40) 1 2 3 4 5 6 7 8 9 10 11 12 13 14 15 16 hero . moveRight ( ) pat…" at bounding box center [274, 147] width 140 height 140
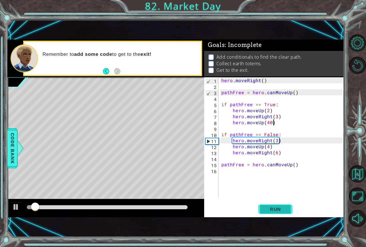
click at [264, 208] on span "Run" at bounding box center [275, 209] width 23 height 6
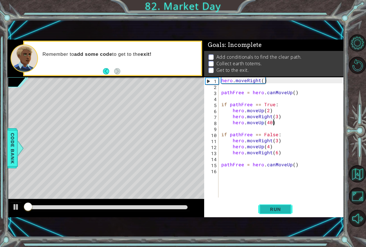
click at [264, 208] on span "Run" at bounding box center [275, 209] width 23 height 6
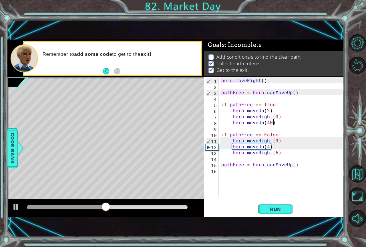
click at [229, 54] on p "Add conditionals to find the clear path." at bounding box center [258, 57] width 85 height 6
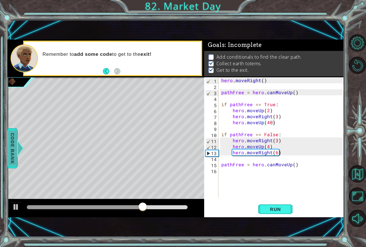
click at [9, 140] on span "Code Bank" at bounding box center [12, 148] width 9 height 35
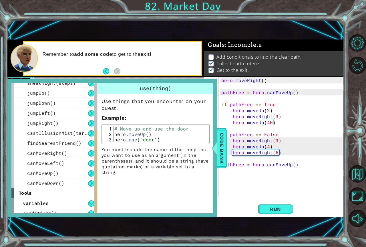
scroll to position [110, 0]
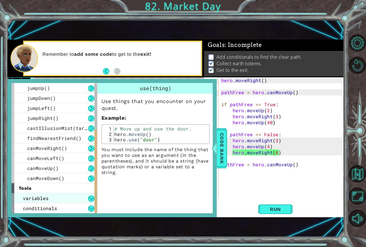
drag, startPoint x: 95, startPoint y: 145, endPoint x: 89, endPoint y: 202, distance: 57.2
click at [91, 201] on div "methods hero use(thing) moveUp(steps) moveDown(steps) moveLeft(steps) moveRight…" at bounding box center [54, 148] width 86 height 130
click at [67, 212] on div "conditionals" at bounding box center [54, 208] width 86 height 10
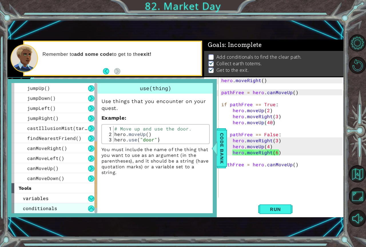
click at [72, 209] on div "conditionals" at bounding box center [54, 208] width 86 height 10
drag, startPoint x: 73, startPoint y: 208, endPoint x: 91, endPoint y: 199, distance: 20.8
click at [73, 208] on div "conditionals" at bounding box center [54, 208] width 86 height 10
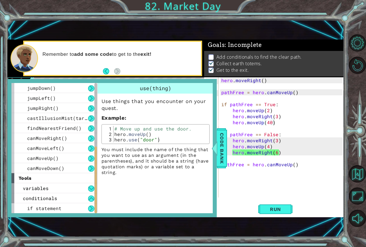
drag, startPoint x: 96, startPoint y: 196, endPoint x: 95, endPoint y: 220, distance: 23.4
click at [95, 220] on div "1 ההההההההההההההההההההההההההההההההההההההההההההההההההההההההההההההההההההההההההההה…" at bounding box center [175, 128] width 337 height 217
click at [79, 208] on div "if statement" at bounding box center [54, 208] width 86 height 10
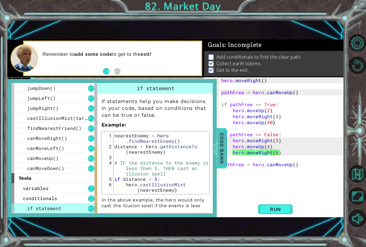
click at [217, 160] on div "methods hero use(thing) moveUp(steps) moveDown(steps) moveLeft(steps) moveRight…" at bounding box center [111, 148] width 209 height 138
click at [220, 161] on span "Code Bank" at bounding box center [221, 148] width 9 height 35
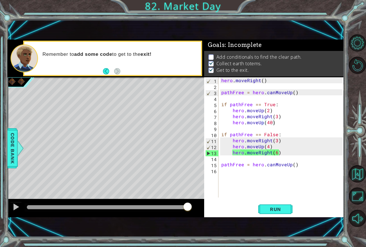
type textarea "hero.moveRight(6)"
click at [289, 151] on div "hero . moveRight ( ) pathFree = hero . canMoveUp ( ) if pathFree == True : hero…" at bounding box center [282, 143] width 125 height 132
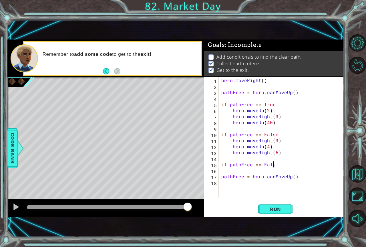
scroll to position [0, 3]
type textarea "if pathFree == False:"
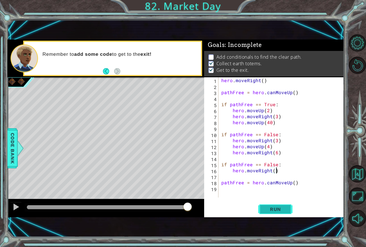
drag, startPoint x: 269, startPoint y: 219, endPoint x: 269, endPoint y: 216, distance: 3.8
click at [269, 216] on div "1 ההההההההההההההההההההההההההההההההההההההההההההההההההההההההההההההההההההההההההההה…" at bounding box center [175, 128] width 337 height 217
click at [271, 211] on span "Run" at bounding box center [275, 209] width 23 height 6
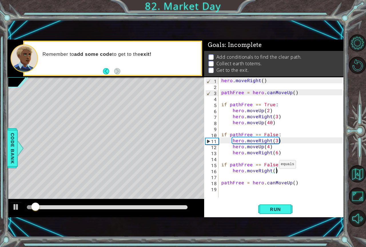
click at [272, 166] on div "hero . moveRight ( ) pathFree = hero . canMoveUp ( ) if pathFree == True : hero…" at bounding box center [282, 143] width 125 height 132
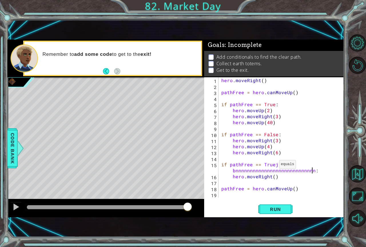
scroll to position [0, 9]
type textarea ":"
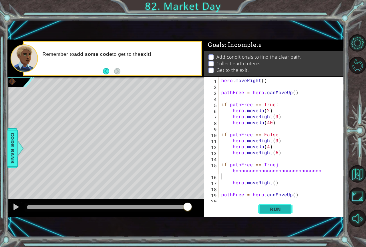
click at [270, 204] on button "Run" at bounding box center [275, 209] width 34 height 14
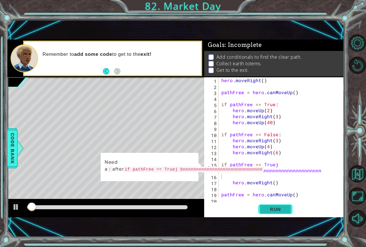
click at [270, 204] on button "Run" at bounding box center [275, 209] width 34 height 14
drag, startPoint x: 317, startPoint y: 167, endPoint x: 214, endPoint y: 165, distance: 102.9
click at [290, 171] on div "hero . moveRight ( ) pathFree = hero . canMoveUp ( ) if pathFree == True : hero…" at bounding box center [280, 143] width 121 height 132
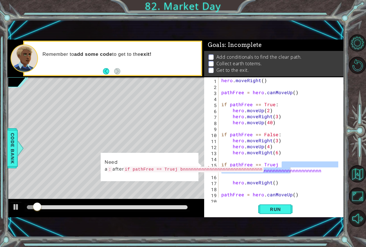
drag, startPoint x: 223, startPoint y: 163, endPoint x: 309, endPoint y: 162, distance: 86.6
click at [275, 167] on div "1 ההההההההההההההההההההההההההההההההההההההההההההההההההההההההההההההההההההההההההההה…" at bounding box center [175, 128] width 337 height 178
click at [262, 165] on div "hero . moveRight ( ) pathFree = hero . canMoveUp ( ) if pathFree == True : hero…" at bounding box center [280, 143] width 121 height 132
click at [219, 163] on p "Need a : after if pathFree == Truej bnnnnnnnnnnnnnnnnnnnnnnnnnnnnnn ." at bounding box center [185, 165] width 161 height 14
click at [220, 164] on p "Need a : after if pathFree == Truej bnnnnnnnnnnnnnnnnnnnnnnnnnnnnnn ." at bounding box center [185, 165] width 161 height 15
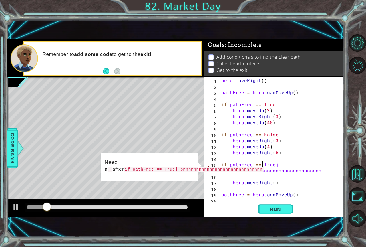
click at [223, 164] on p "Need a : after if pathFree == Truej bnnnnnnnnnnnnnnnnnnnnnnnnnnnnnn ." at bounding box center [185, 165] width 161 height 14
click at [218, 147] on div "12" at bounding box center [211, 147] width 13 height 6
click at [204, 149] on div "hero.moveUp(4) 1 2 3 4 5 6 7 8 9 10 11 12 13 14 15 16 17 18 19 20 hero . moveRi…" at bounding box center [273, 137] width 138 height 120
drag, startPoint x: 315, startPoint y: 170, endPoint x: 225, endPoint y: 176, distance: 90.3
click at [225, 176] on div "hero . moveRight ( ) pathFree = hero . canMoveUp ( ) if pathFree == True : hero…" at bounding box center [280, 143] width 121 height 132
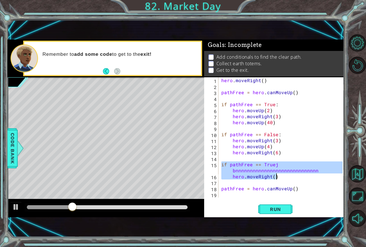
drag, startPoint x: 222, startPoint y: 164, endPoint x: 293, endPoint y: 178, distance: 72.4
click at [293, 178] on div "hero . moveRight ( ) pathFree = hero . canMoveUp ( ) if pathFree == True : hero…" at bounding box center [282, 143] width 125 height 132
type textarea "if pathFree == Truej bnnnnnnnnnnnnnnnnnnnnnnnnnnnnn hero.moveRight()"
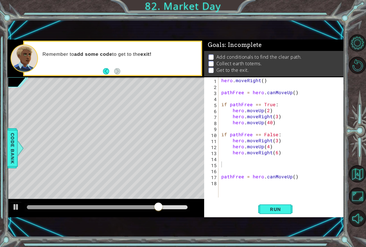
drag, startPoint x: 204, startPoint y: 55, endPoint x: 210, endPoint y: 19, distance: 36.3
click at [204, 48] on div "1 ההההההההההההההההההההההההההההההההההההההההההההההההההההההההההההההההההההההההההההה…" at bounding box center [175, 128] width 337 height 178
